Goal: Transaction & Acquisition: Purchase product/service

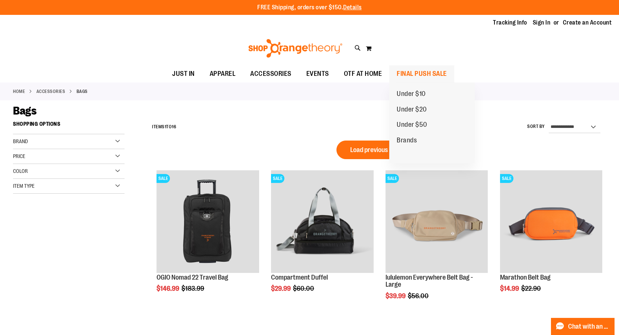
type input "**********"
click at [435, 70] on span "FINAL PUSH SALE" at bounding box center [422, 73] width 50 height 17
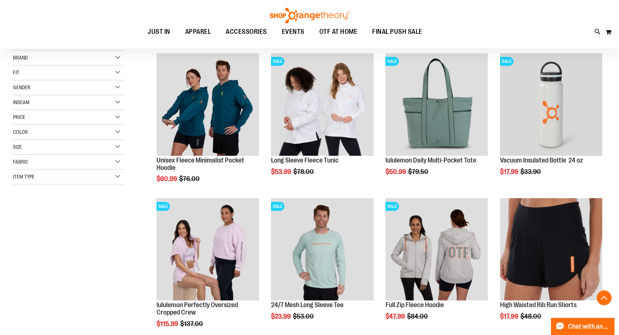
scroll to position [148, 0]
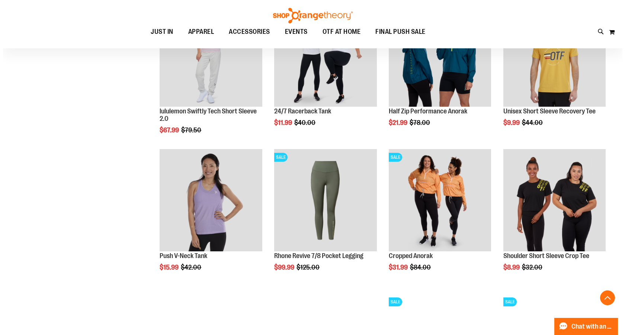
scroll to position [446, 0]
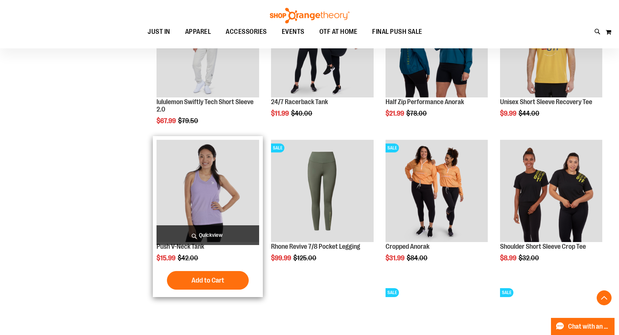
type input "**********"
click at [219, 233] on span "Quickview" at bounding box center [208, 235] width 102 height 20
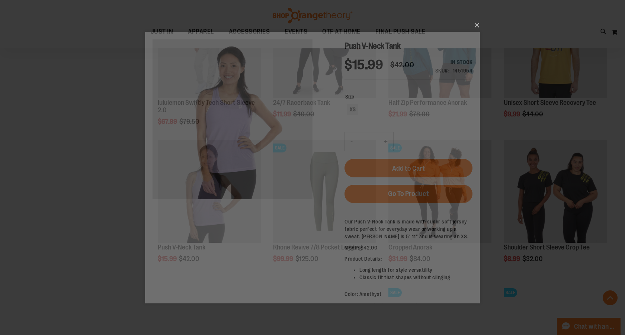
scroll to position [0, 0]
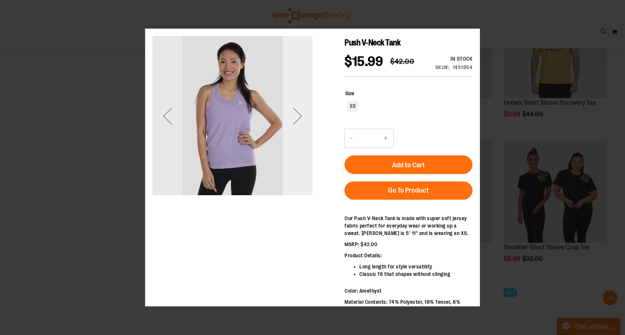
click at [298, 133] on div "Next" at bounding box center [298, 116] width 30 height 160
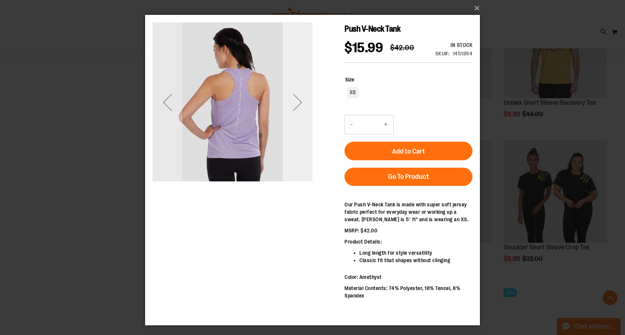
click at [299, 104] on div "Next" at bounding box center [298, 102] width 30 height 30
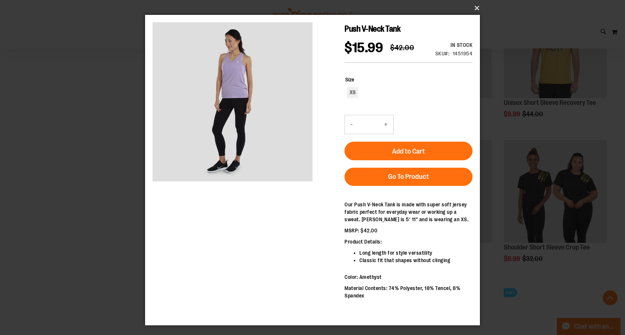
click at [474, 7] on button "×" at bounding box center [314, 8] width 335 height 16
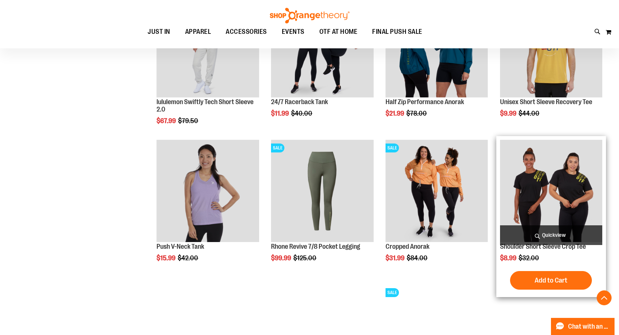
click at [554, 228] on span "Quickview" at bounding box center [551, 235] width 102 height 20
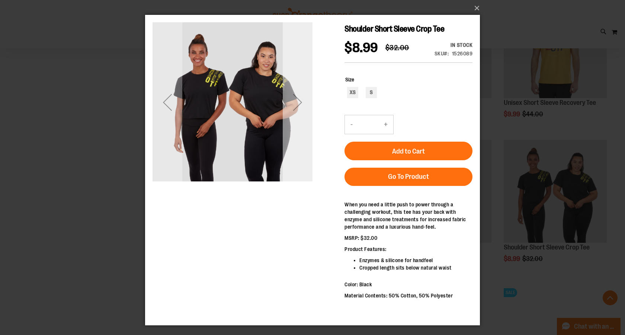
click at [297, 101] on div "Next" at bounding box center [298, 102] width 30 height 30
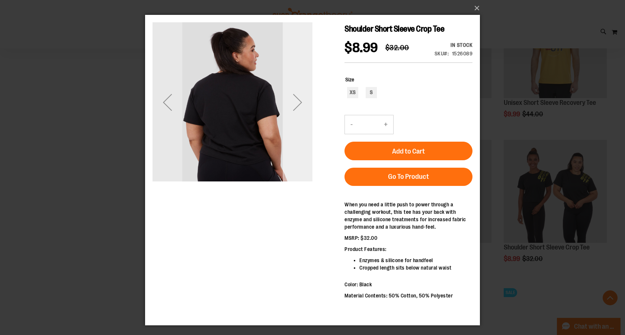
click at [297, 101] on div "Next" at bounding box center [298, 102] width 30 height 30
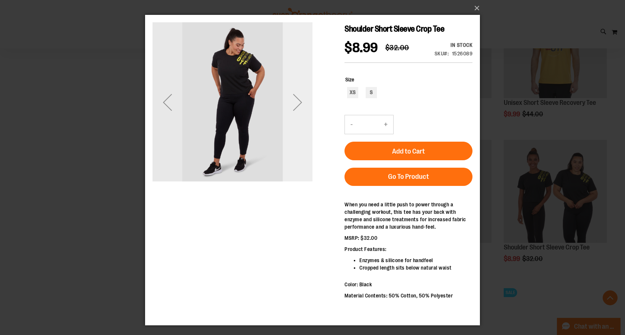
click at [293, 102] on div "Next" at bounding box center [298, 102] width 30 height 30
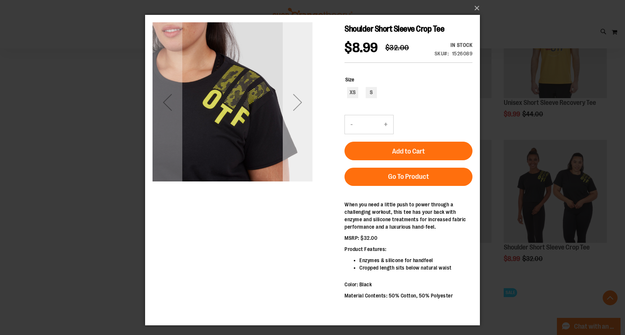
click at [293, 102] on div "Next" at bounding box center [298, 102] width 30 height 30
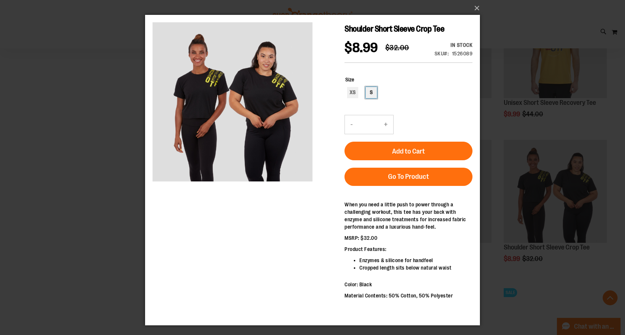
click at [374, 97] on div "S" at bounding box center [371, 92] width 11 height 11
type input "***"
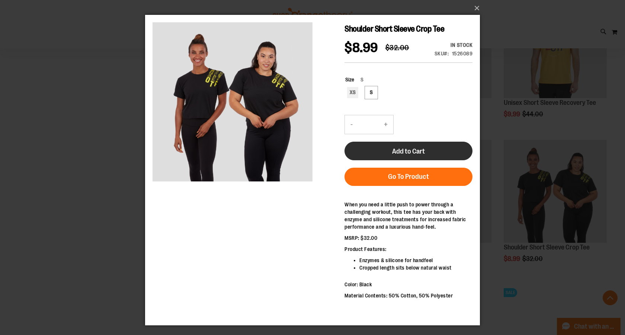
click at [416, 150] on span "Add to Cart" at bounding box center [408, 151] width 33 height 8
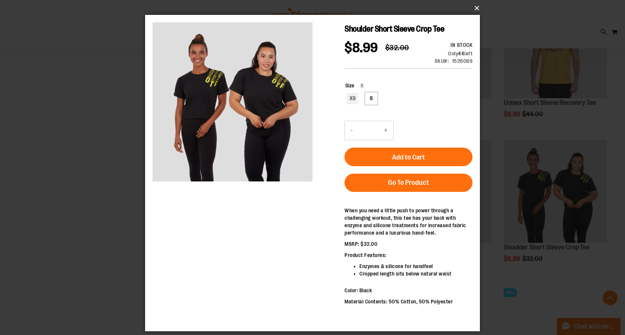
click at [479, 8] on button "×" at bounding box center [314, 8] width 335 height 16
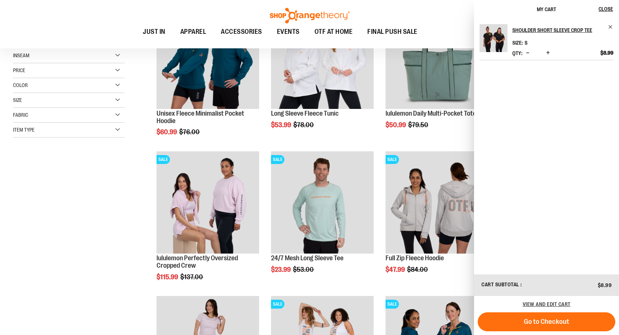
scroll to position [149, 0]
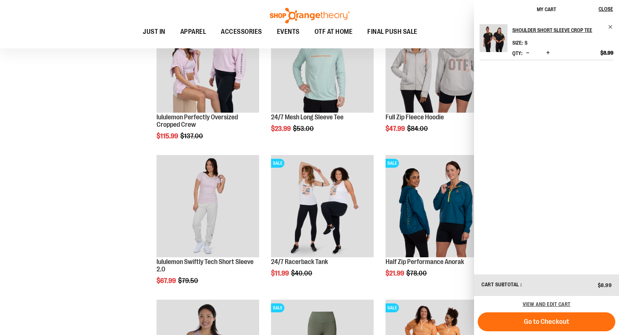
scroll to position [297, 0]
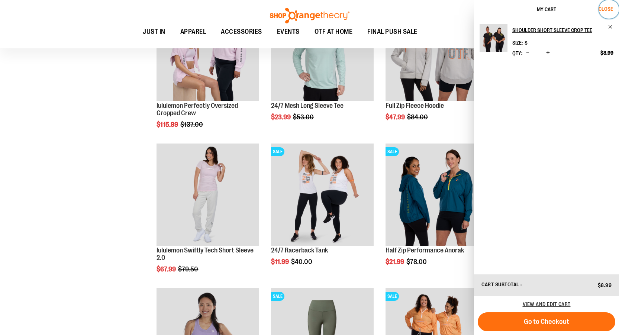
click at [608, 14] on button "Close" at bounding box center [609, 9] width 20 height 19
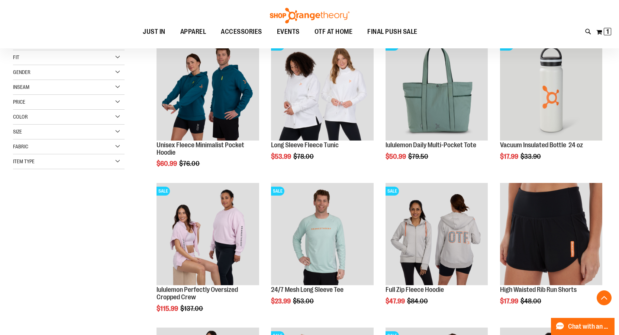
scroll to position [112, 0]
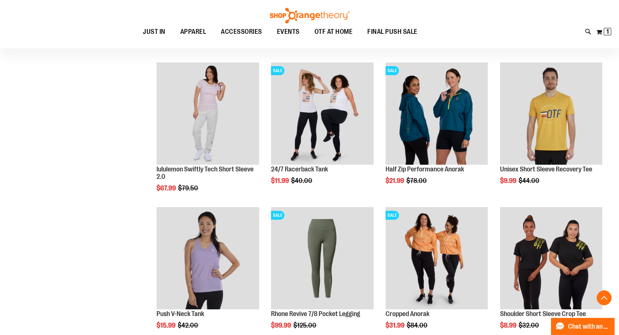
scroll to position [558, 0]
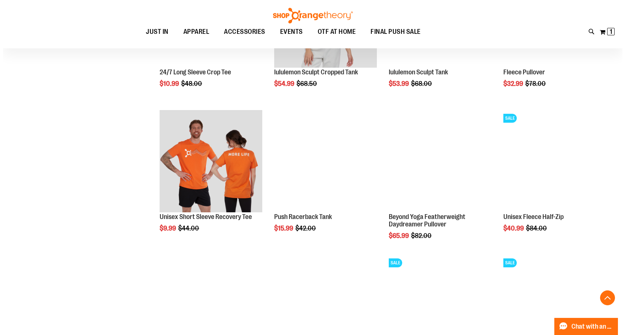
scroll to position [1041, 0]
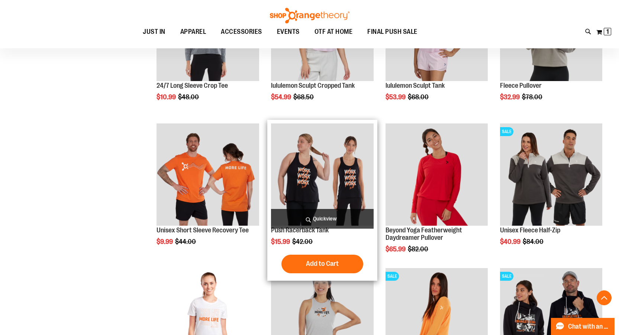
click at [331, 218] on span "Quickview" at bounding box center [322, 219] width 102 height 20
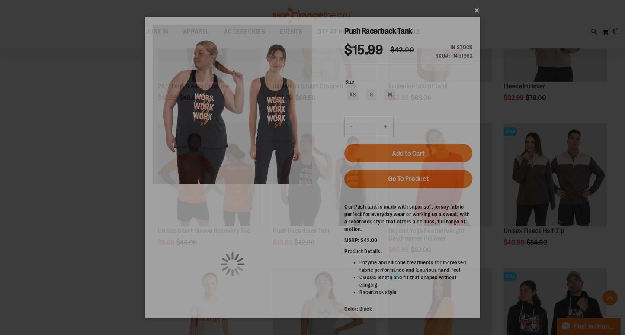
scroll to position [0, 0]
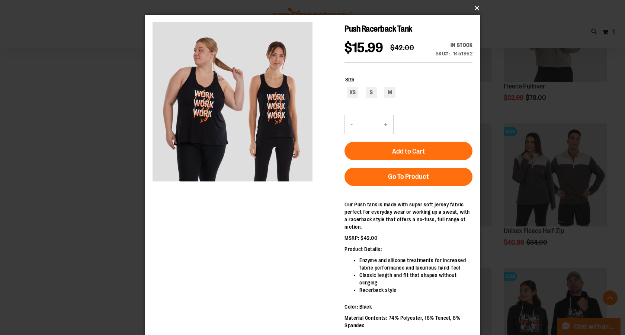
click at [476, 5] on button "×" at bounding box center [314, 8] width 335 height 16
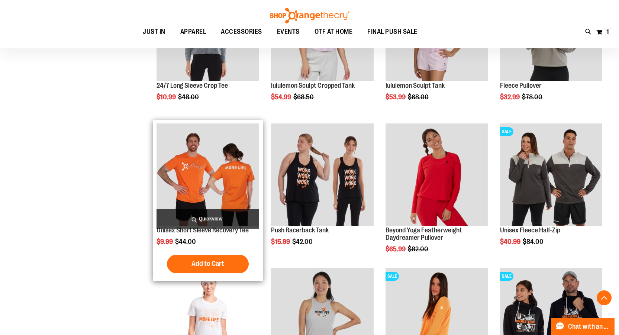
click at [221, 216] on span "Quickview" at bounding box center [208, 219] width 102 height 20
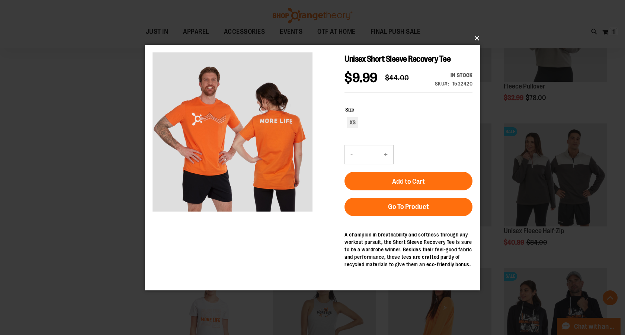
click at [474, 37] on button "×" at bounding box center [314, 38] width 335 height 16
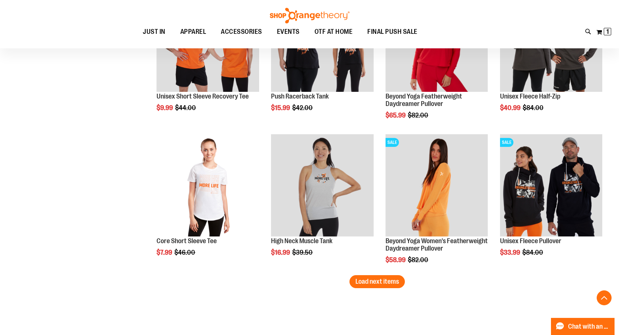
scroll to position [1190, 0]
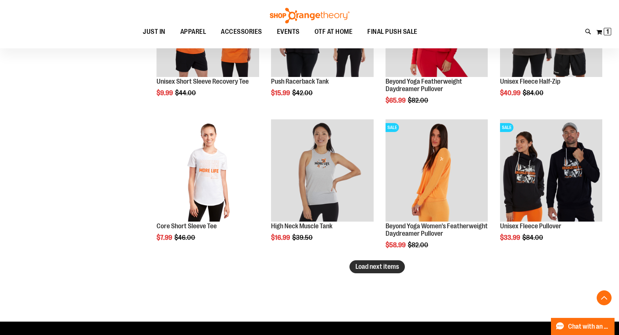
click at [362, 269] on span "Load next items" at bounding box center [377, 266] width 44 height 7
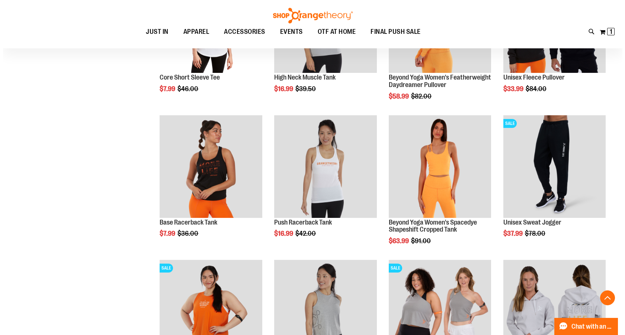
scroll to position [1301, 0]
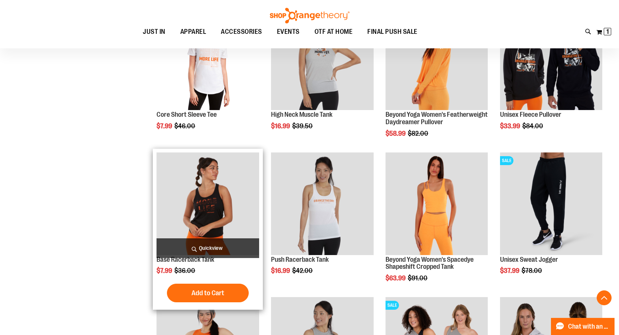
click at [209, 247] on span "Quickview" at bounding box center [208, 248] width 102 height 20
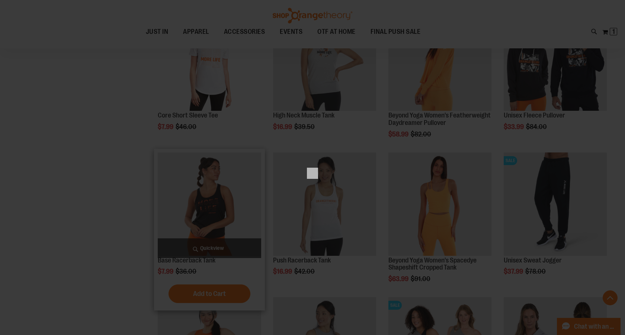
scroll to position [0, 0]
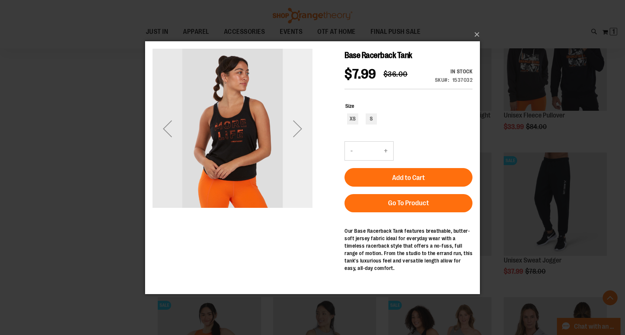
click at [296, 129] on div "Next" at bounding box center [298, 128] width 30 height 30
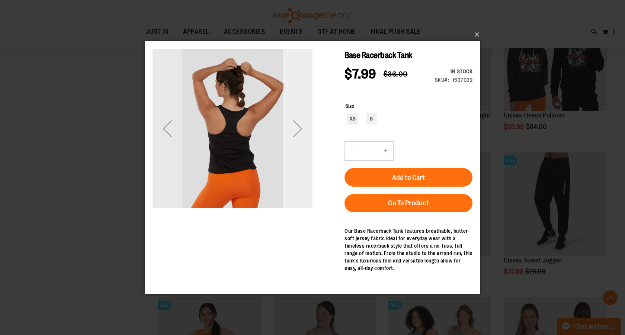
click at [296, 129] on div "Next" at bounding box center [298, 128] width 30 height 30
